Goal: Browse casually: Explore the website without a specific task or goal

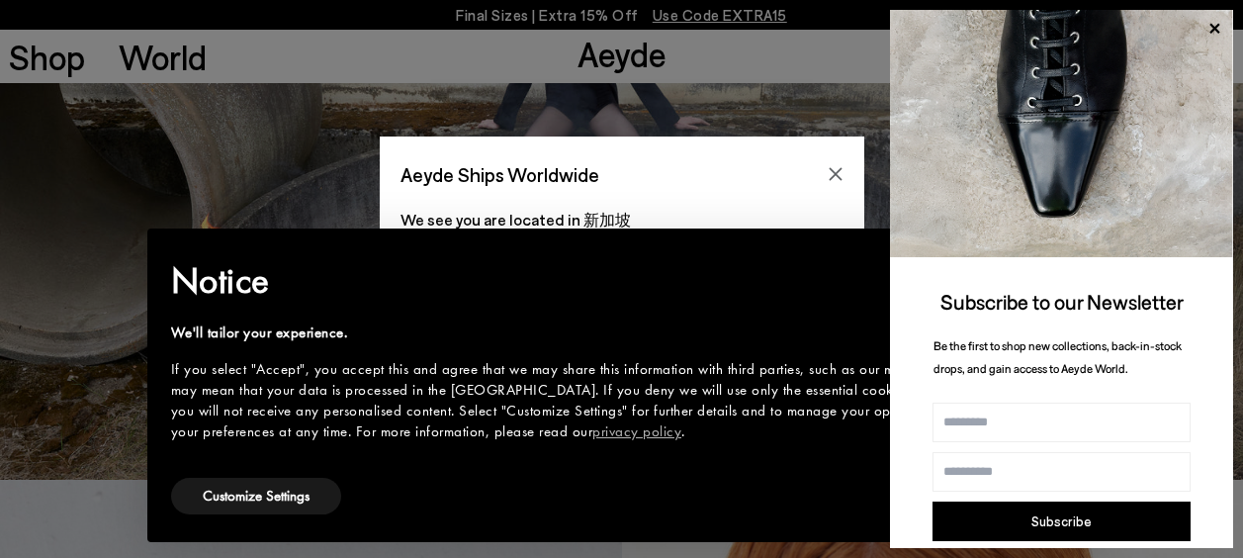
scroll to position [99, 0]
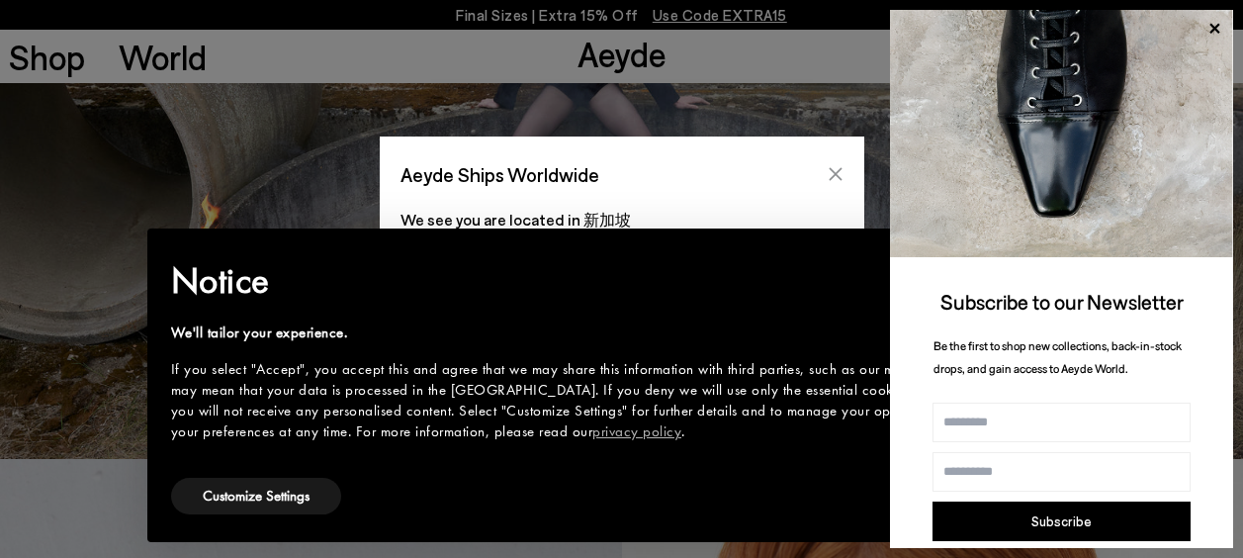
click at [827, 178] on button "Close" at bounding box center [836, 174] width 30 height 30
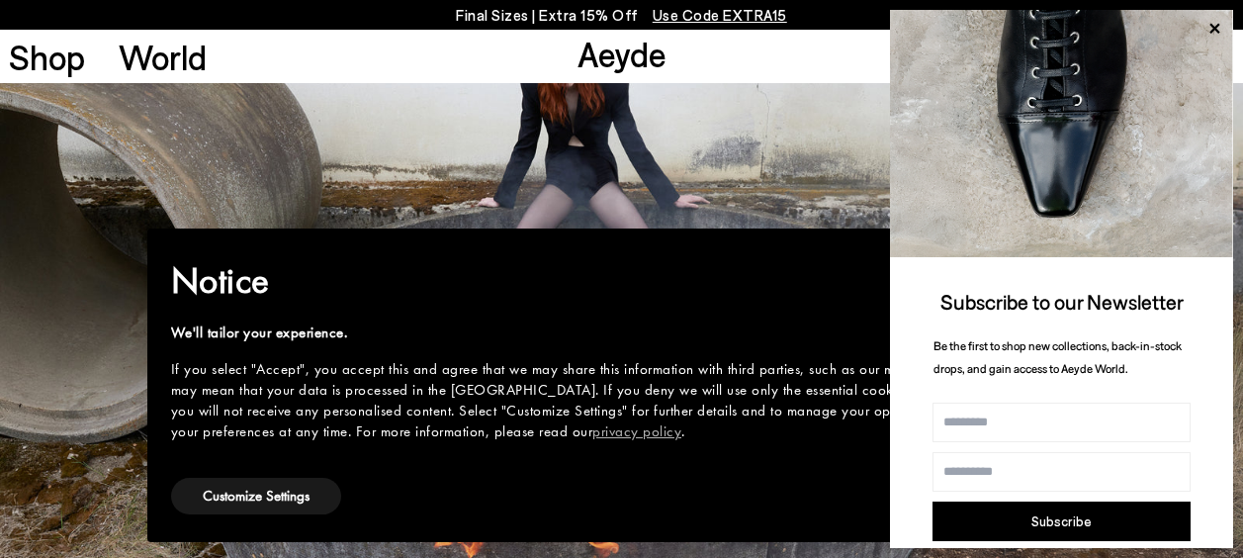
scroll to position [0, 0]
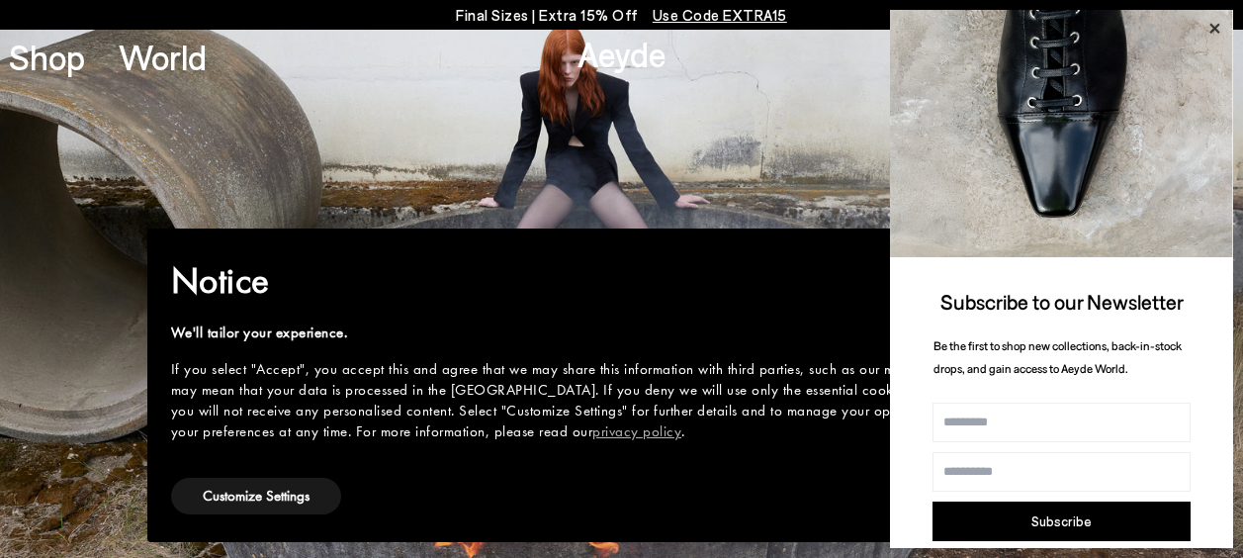
click at [1211, 27] on icon at bounding box center [1214, 29] width 26 height 26
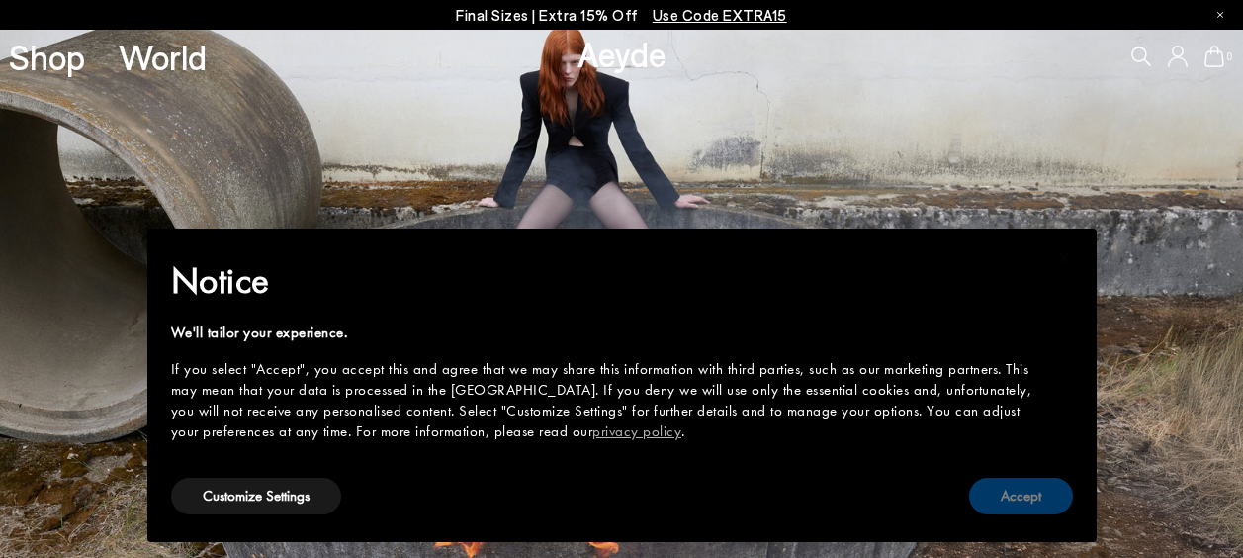
click at [1011, 489] on button "Accept" at bounding box center [1021, 496] width 104 height 37
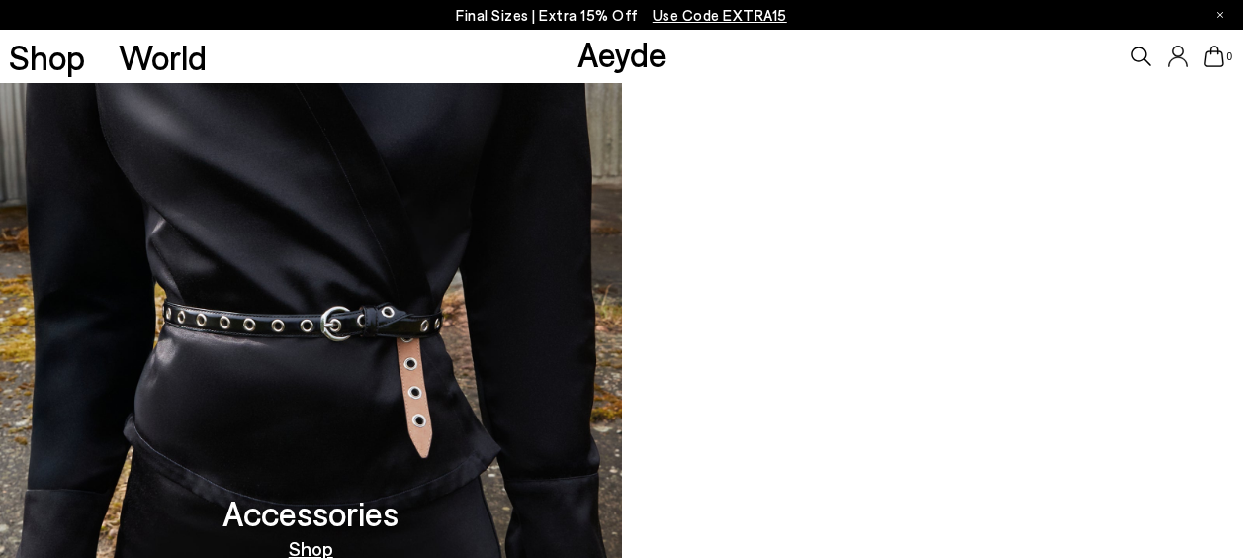
scroll to position [1321, 0]
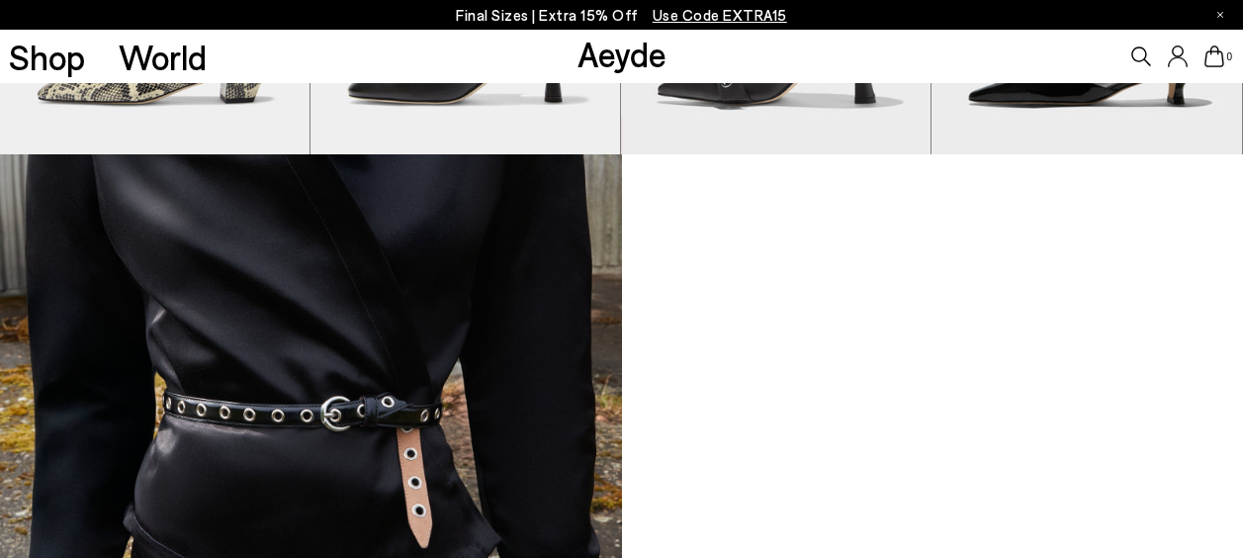
click at [1134, 47] on icon at bounding box center [1141, 56] width 20 height 20
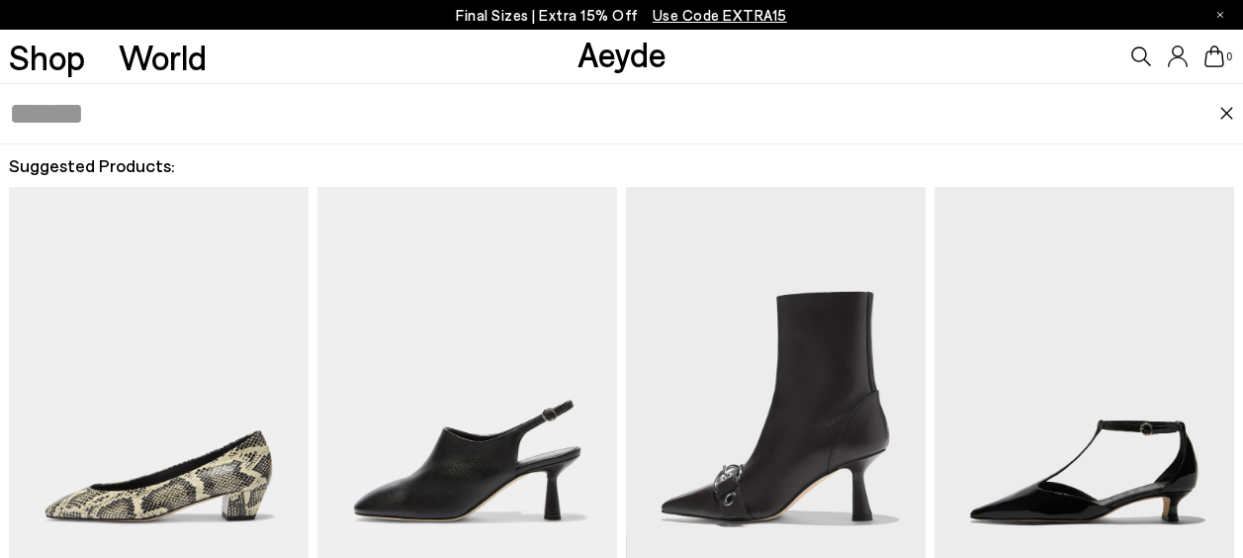
click at [1033, 107] on input "text" at bounding box center [614, 113] width 1210 height 59
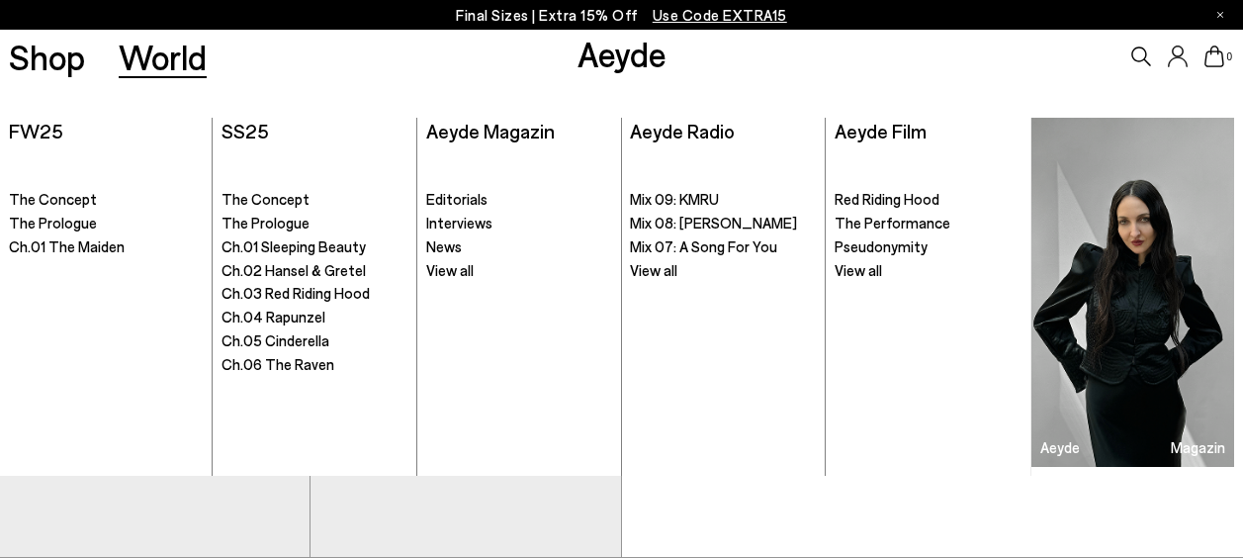
type input "****"
click at [171, 58] on link "World" at bounding box center [163, 57] width 88 height 35
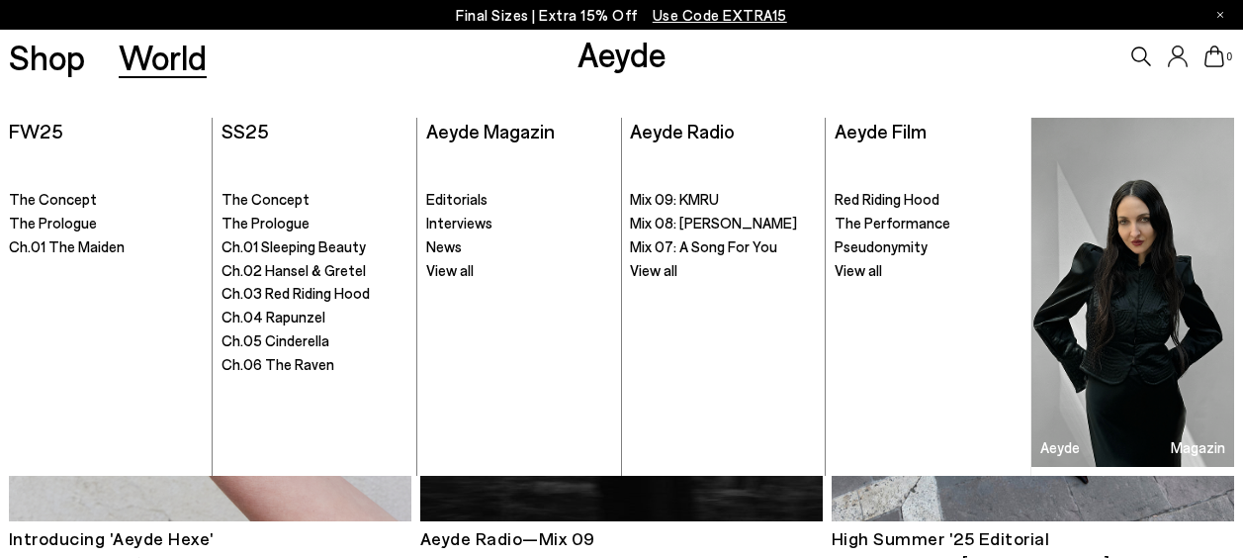
scroll to position [890, 0]
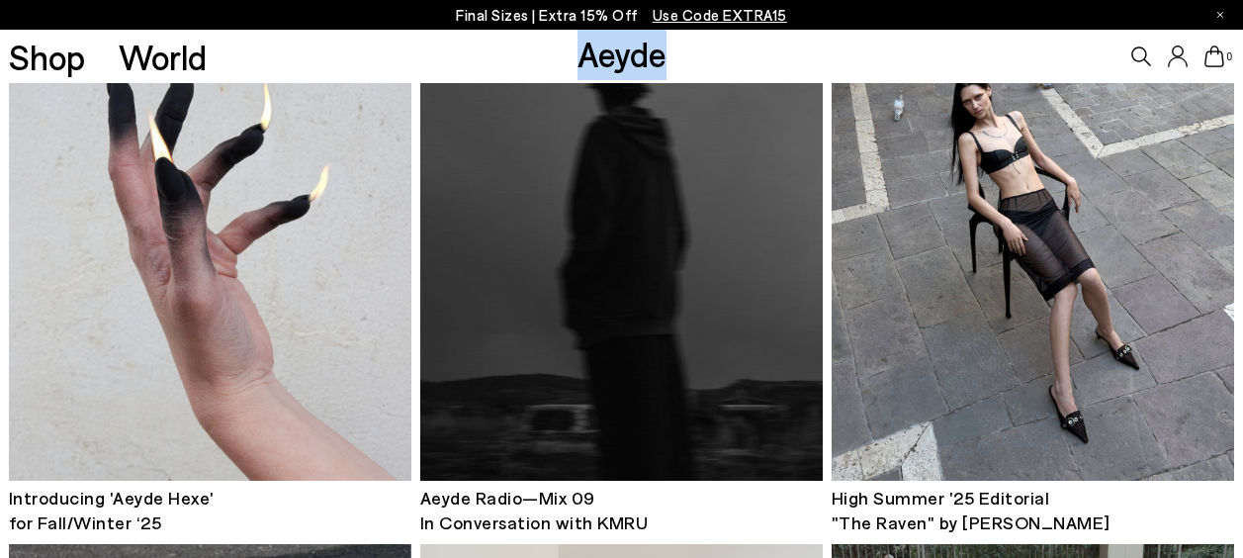
drag, startPoint x: 537, startPoint y: 56, endPoint x: 702, endPoint y: 60, distance: 165.2
click at [702, 60] on div "Shop World Aeyde 0" at bounding box center [621, 56] width 1243 height 53
drag, startPoint x: 702, startPoint y: 60, endPoint x: 580, endPoint y: 57, distance: 121.7
copy link "Aeyde"
